Goal: Task Accomplishment & Management: Use online tool/utility

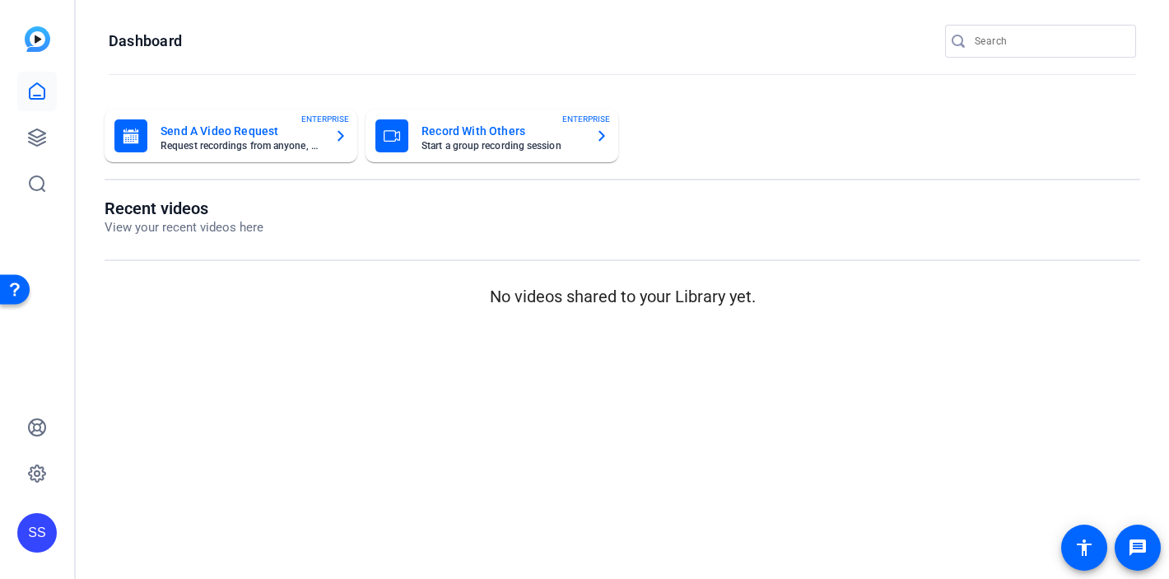
click at [44, 531] on div "SS" at bounding box center [37, 533] width 40 height 40
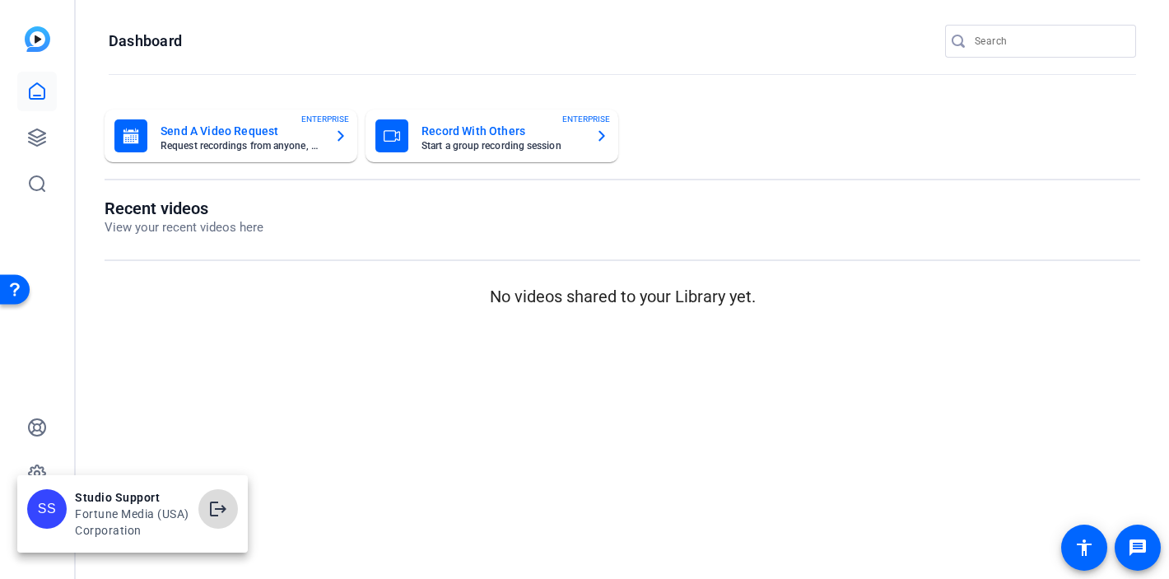
click at [224, 512] on mat-icon "logout" at bounding box center [218, 509] width 20 height 20
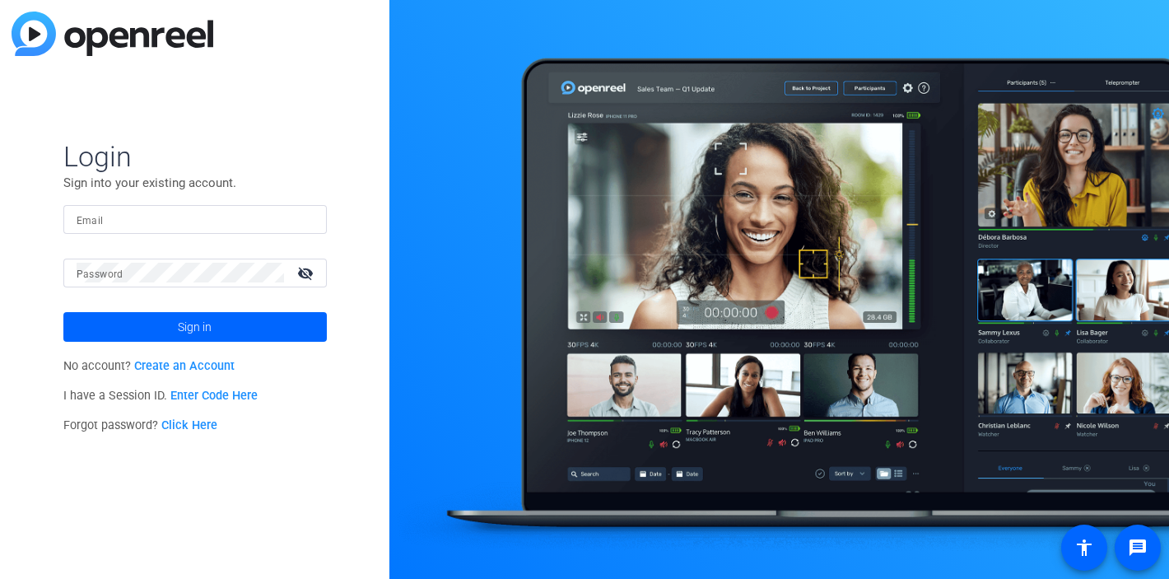
click at [315, 212] on div "Email" at bounding box center [194, 219] width 263 height 29
click at [297, 218] on img at bounding box center [300, 219] width 12 height 20
click at [297, 224] on img at bounding box center [300, 219] width 12 height 20
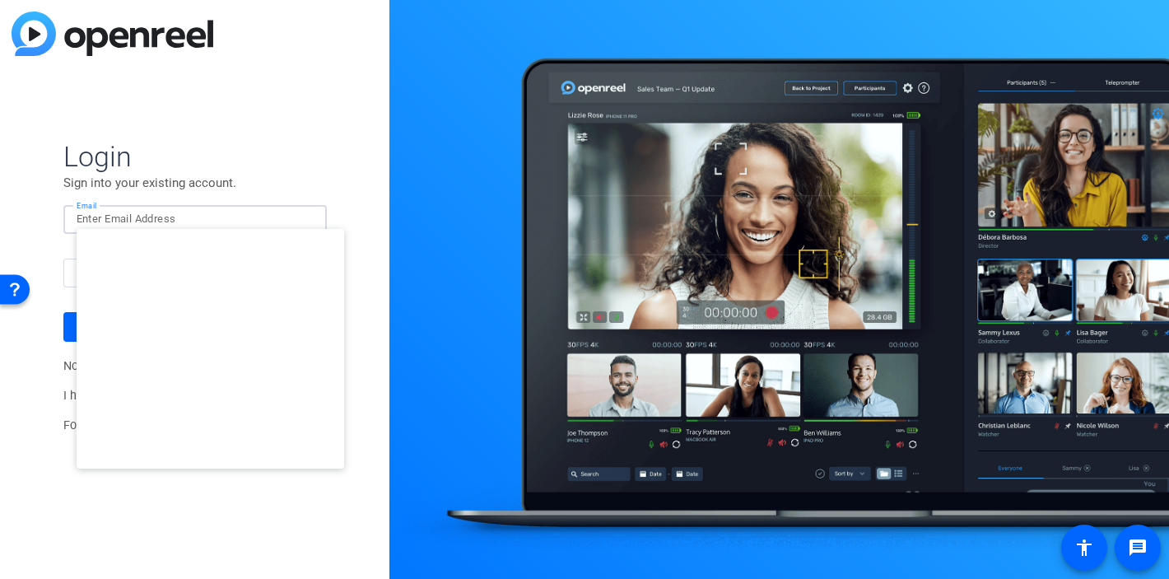
type input "[EMAIL_ADDRESS][DOMAIN_NAME]"
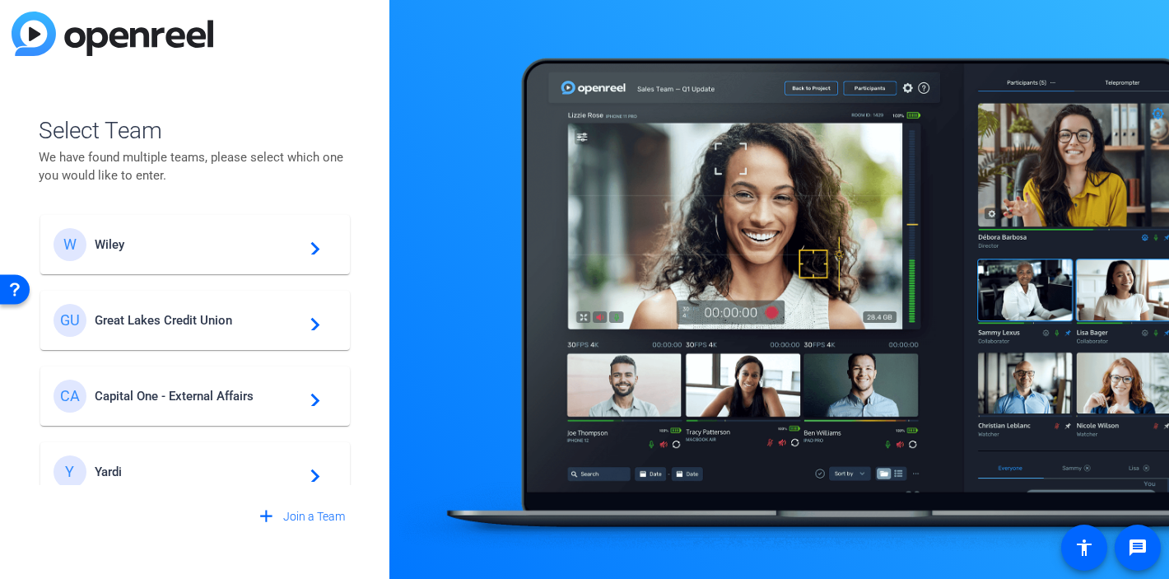
click at [149, 308] on div "GU Great Lakes Credit Union navigate_next" at bounding box center [195, 320] width 283 height 33
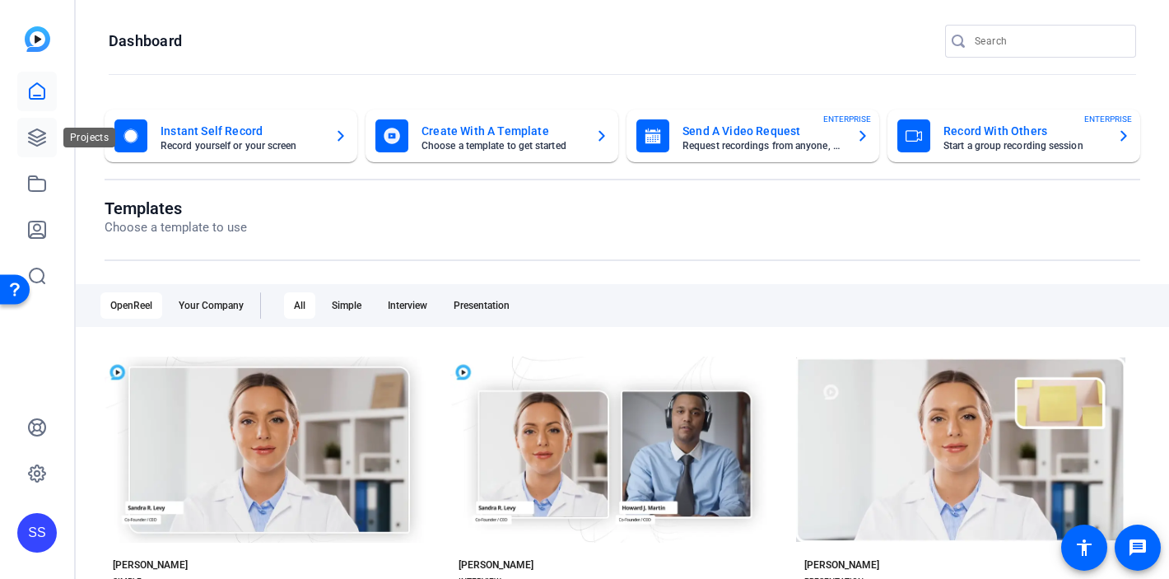
click at [38, 132] on icon at bounding box center [37, 138] width 20 height 20
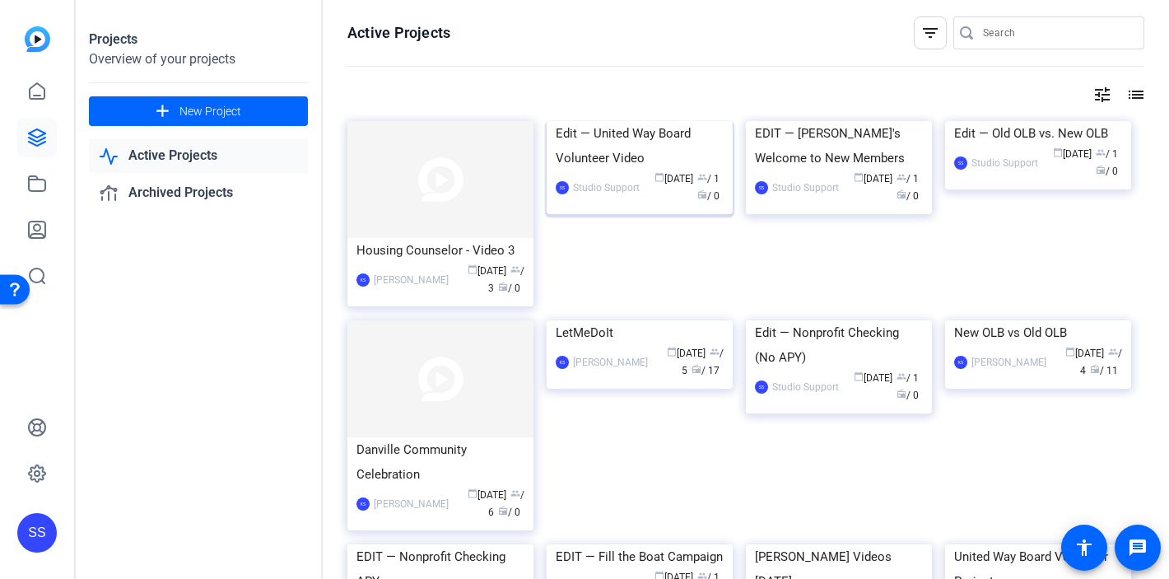
click at [598, 170] on div "Edit — United Way Board Volunteer Video" at bounding box center [640, 145] width 168 height 49
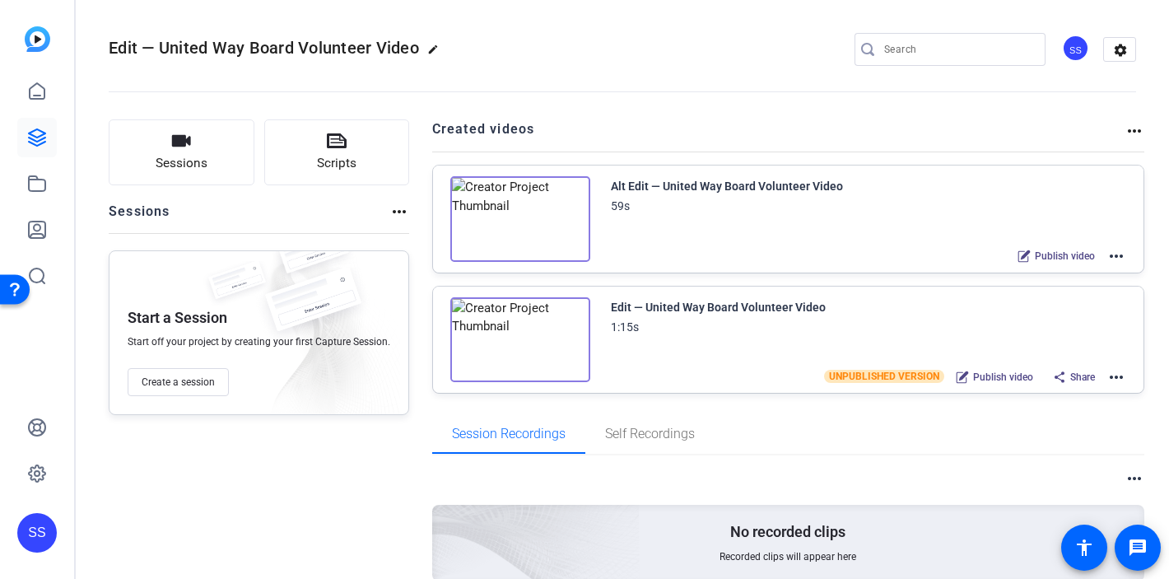
click at [1111, 255] on mat-icon "more_horiz" at bounding box center [1116, 256] width 20 height 20
click at [1051, 274] on span "Edit in Creator" at bounding box center [1047, 276] width 114 height 20
